Goal: Task Accomplishment & Management: Manage account settings

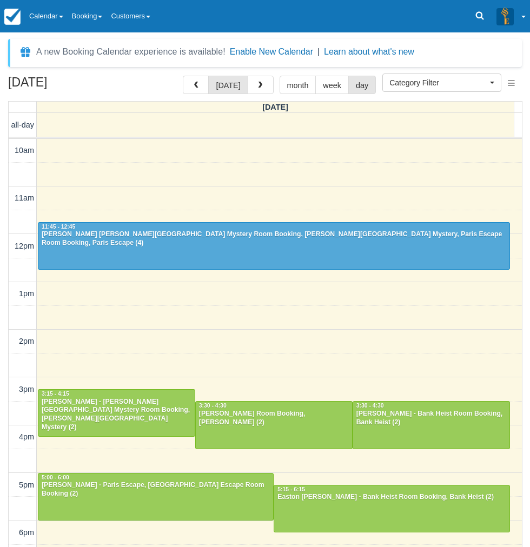
select select
click at [65, 23] on link "Calendar" at bounding box center [46, 16] width 43 height 32
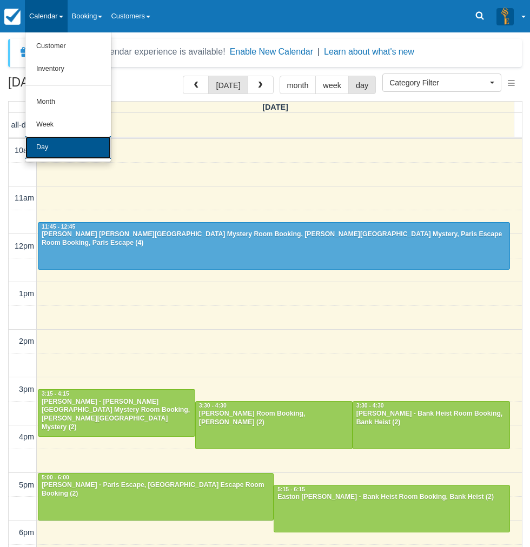
click at [60, 153] on link "Day" at bounding box center [67, 147] width 85 height 23
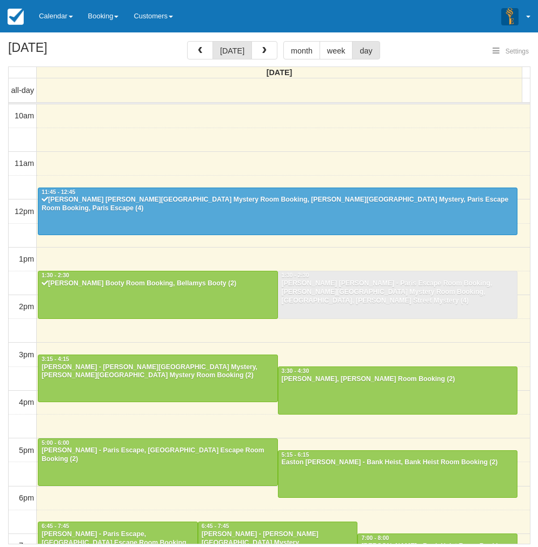
select select
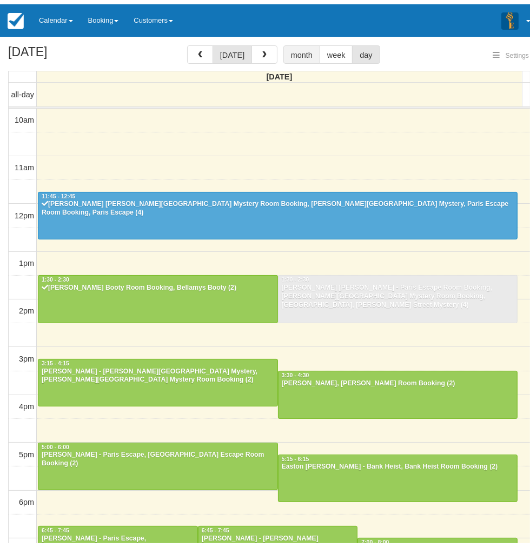
scroll to position [96, 0]
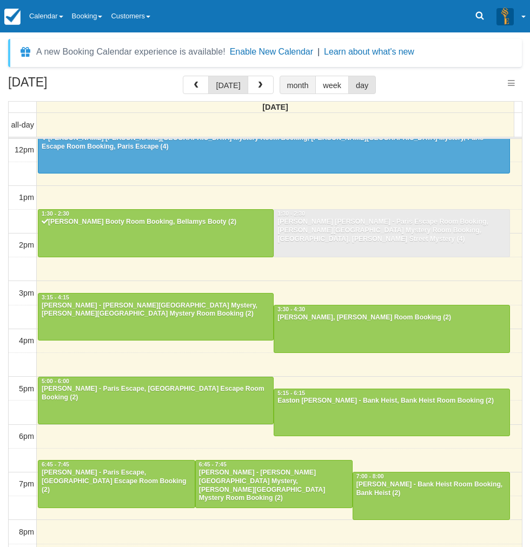
select select
click at [4, 446] on div "[DATE] [DATE] month week day [DATE] all-day 10am 11am 12pm 1pm 2pm 3pm 4pm 5pm …" at bounding box center [265, 327] width 530 height 503
